Goal: Information Seeking & Learning: Learn about a topic

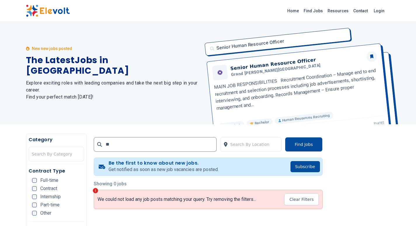
type input "*"
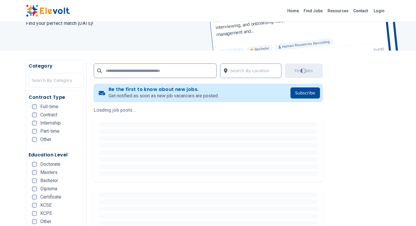
scroll to position [117, 0]
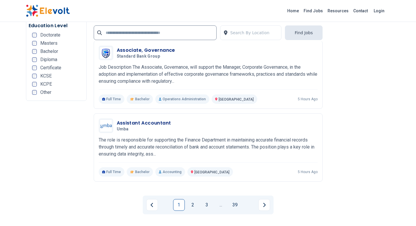
scroll to position [1226, 0]
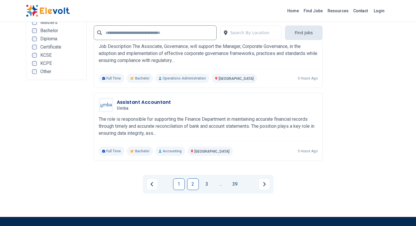
click at [194, 182] on link "2" at bounding box center [193, 184] width 12 height 12
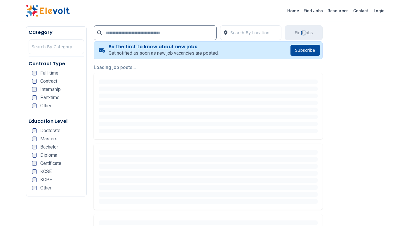
scroll to position [117, 0]
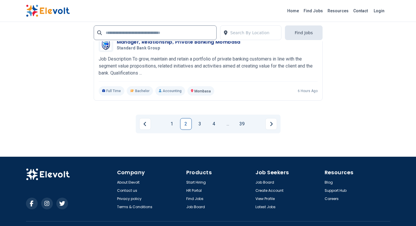
scroll to position [1314, 0]
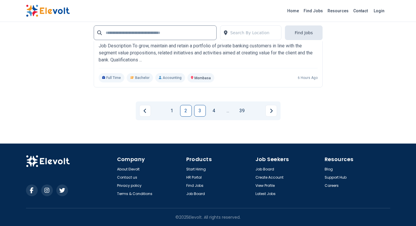
click at [201, 112] on link "3" at bounding box center [200, 111] width 12 height 12
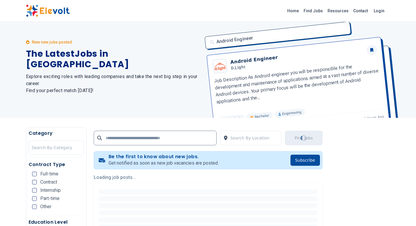
scroll to position [0, 0]
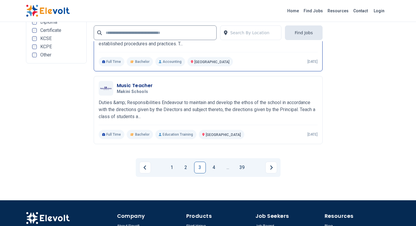
scroll to position [1255, 0]
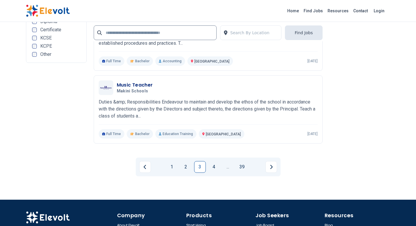
click at [213, 164] on link "4" at bounding box center [214, 167] width 12 height 12
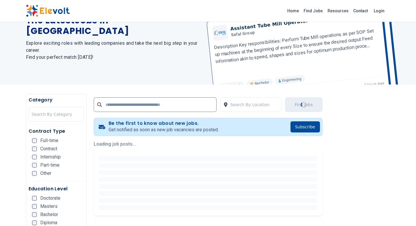
scroll to position [58, 0]
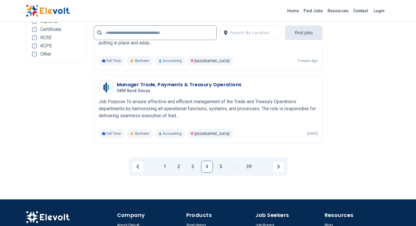
scroll to position [1314, 0]
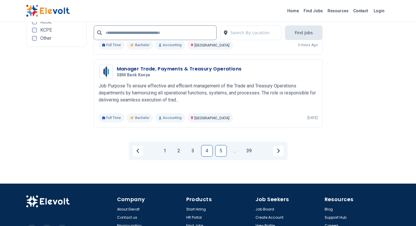
click at [216, 152] on link "5" at bounding box center [221, 151] width 12 height 12
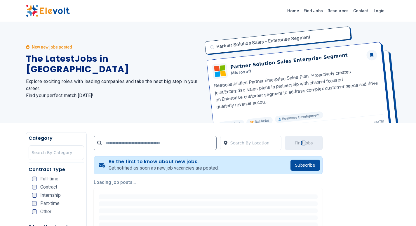
scroll to position [0, 0]
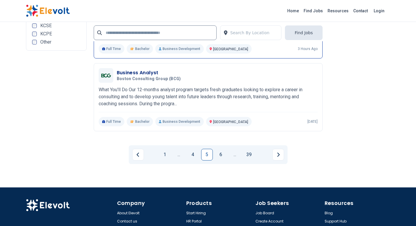
scroll to position [1255, 0]
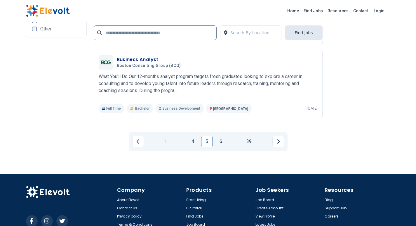
click at [219, 147] on link "6" at bounding box center [221, 141] width 12 height 12
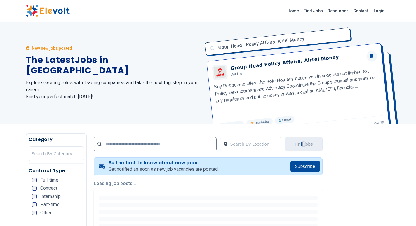
scroll to position [0, 0]
